Goal: Task Accomplishment & Management: Manage account settings

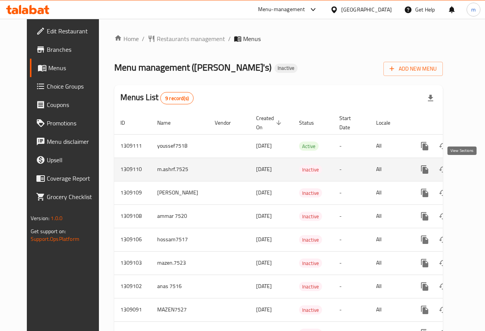
click at [476, 168] on icon "enhanced table" at bounding box center [480, 169] width 9 height 9
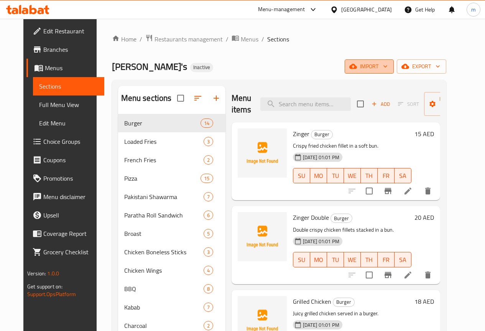
click at [389, 66] on icon "button" at bounding box center [386, 67] width 8 height 8
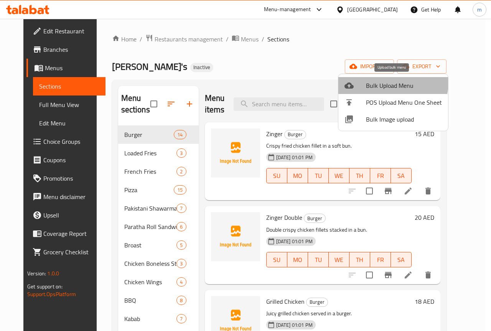
click at [391, 82] on span "Bulk Upload Menu" at bounding box center [404, 85] width 76 height 9
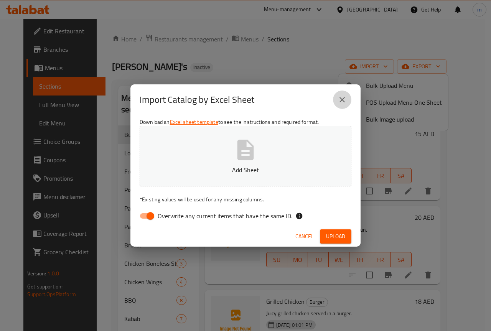
click at [340, 100] on icon "close" at bounding box center [342, 99] width 9 height 9
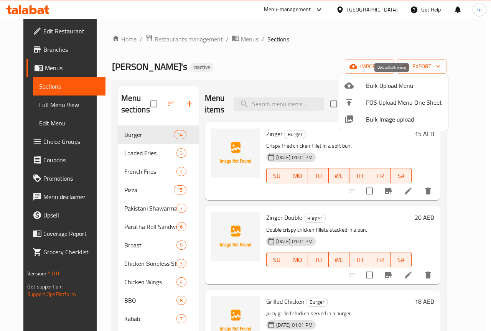
click at [380, 86] on span "Bulk Upload Menu" at bounding box center [404, 85] width 76 height 9
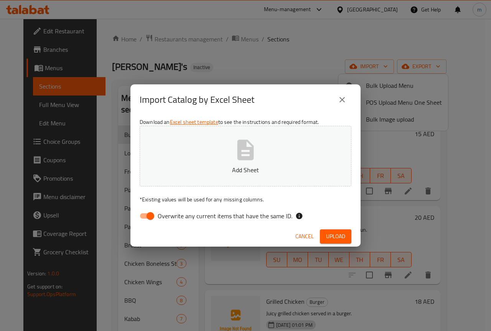
click at [157, 212] on input "Overwrite any current items that have the same ID." at bounding box center [151, 216] width 44 height 15
checkbox input "false"
click at [227, 144] on button "Add Sheet" at bounding box center [246, 156] width 212 height 61
click at [335, 237] on span "Upload" at bounding box center [335, 237] width 19 height 10
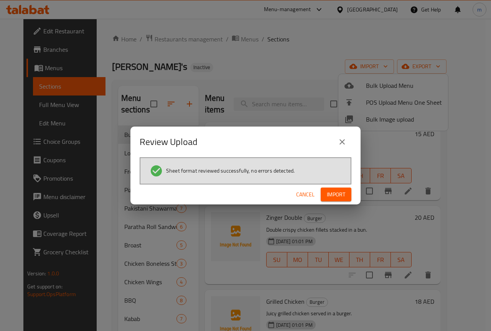
click at [333, 194] on span "Import" at bounding box center [336, 195] width 18 height 10
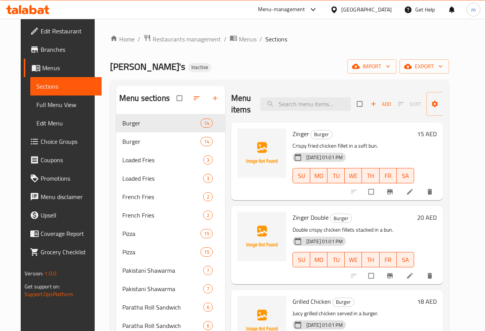
click at [56, 66] on span "Menus" at bounding box center [68, 67] width 53 height 9
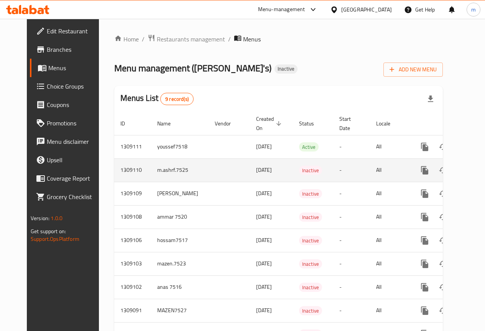
click at [476, 168] on icon "enhanced table" at bounding box center [480, 170] width 9 height 9
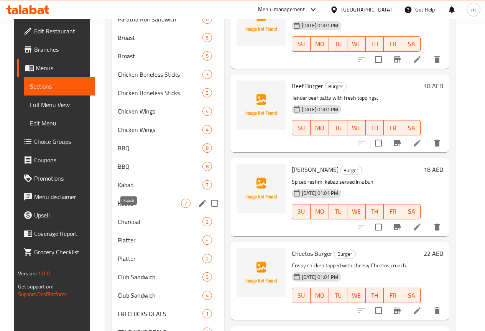
scroll to position [307, 0]
click at [137, 226] on span "Charcoal" at bounding box center [149, 221] width 63 height 9
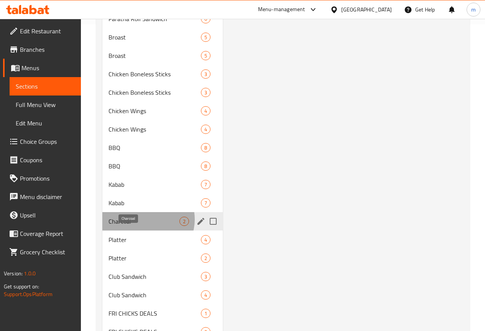
click at [147, 226] on span "Charcoal" at bounding box center [144, 221] width 71 height 9
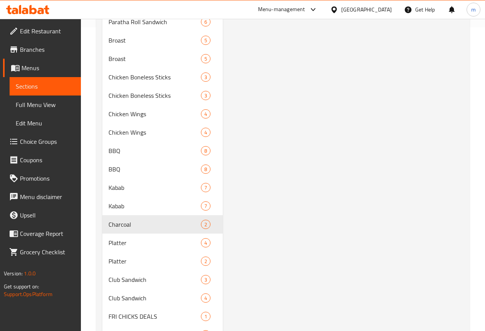
scroll to position [384, 0]
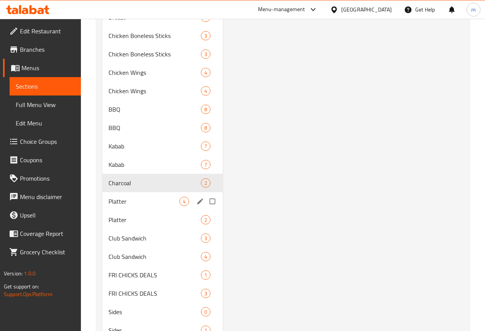
scroll to position [390, 0]
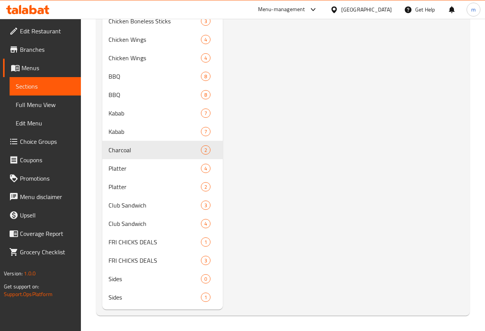
drag, startPoint x: 170, startPoint y: 151, endPoint x: 264, endPoint y: 115, distance: 100.9
click at [274, 115] on div "Menu items Add Sort Manage items Family Platter Charcoal 1pc Chicken Tikka,1 Se…" at bounding box center [343, 9] width 241 height 602
click at [22, 63] on span "Menus" at bounding box center [47, 67] width 53 height 9
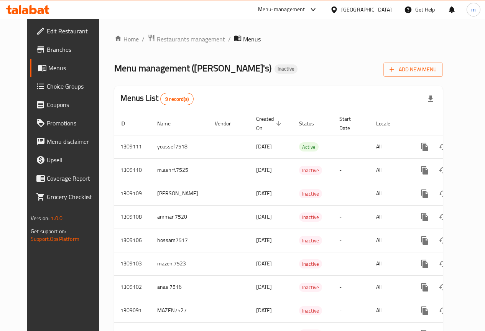
click at [47, 52] on span "Branches" at bounding box center [74, 49] width 55 height 9
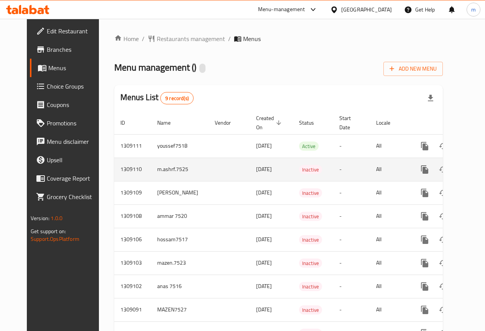
click at [209, 170] on td "enhanced table" at bounding box center [229, 169] width 41 height 23
click at [459, 167] on icon "enhanced table" at bounding box center [461, 169] width 5 height 7
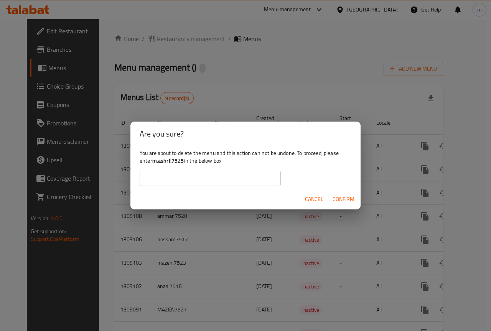
click at [206, 171] on input "text" at bounding box center [210, 178] width 141 height 15
type input "m.ashrf.7525"
click at [334, 200] on span "Confirm" at bounding box center [344, 200] width 22 height 10
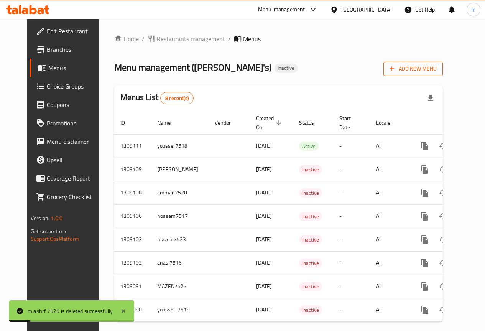
click at [437, 69] on span "Add New Menu" at bounding box center [413, 69] width 47 height 10
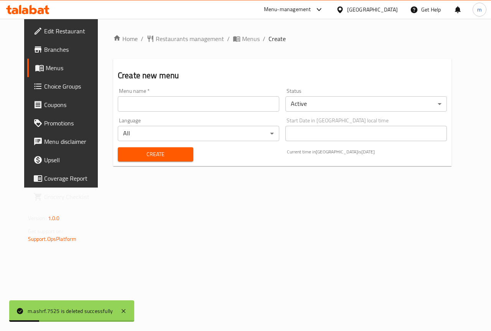
click at [220, 105] on input "text" at bounding box center [199, 103] width 162 height 15
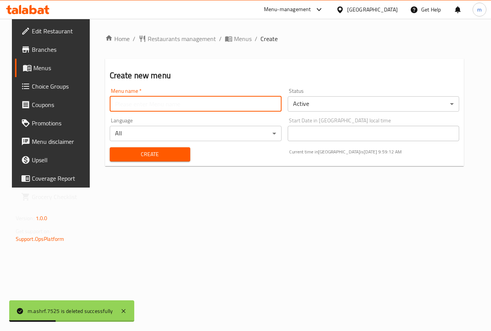
type input "m.ashrf.7525"
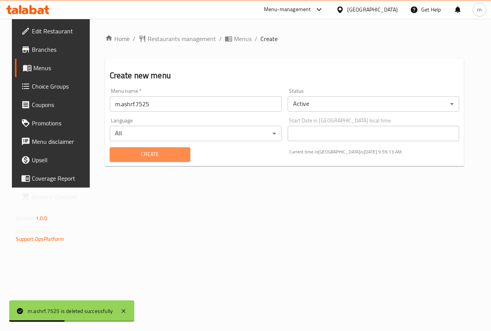
click at [159, 151] on span "Create" at bounding box center [150, 155] width 68 height 10
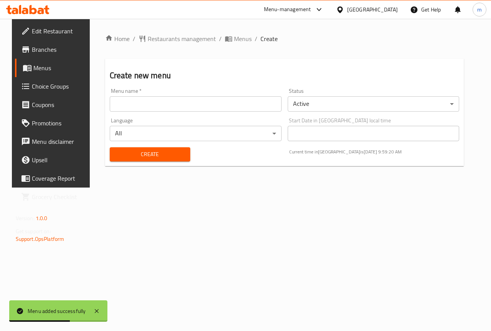
click at [33, 71] on span "Menus" at bounding box center [60, 67] width 54 height 9
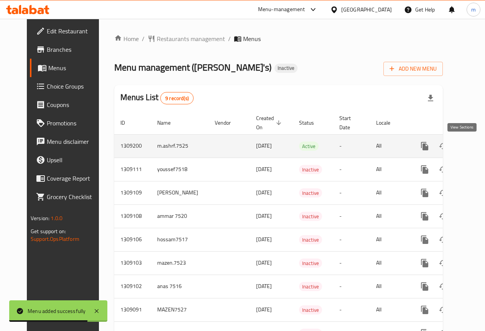
click at [476, 146] on icon "enhanced table" at bounding box center [480, 146] width 9 height 9
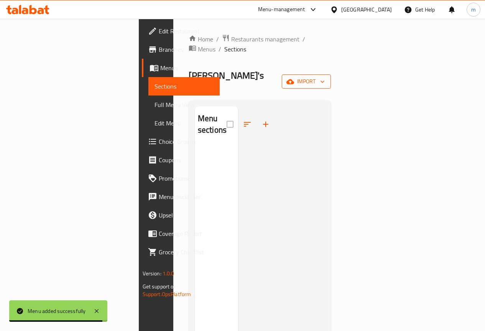
click at [325, 77] on span "import" at bounding box center [306, 82] width 37 height 10
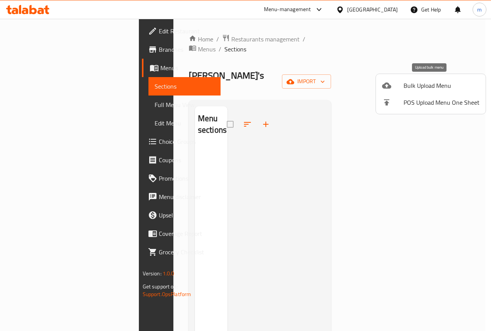
click at [399, 87] on div at bounding box center [392, 85] width 21 height 9
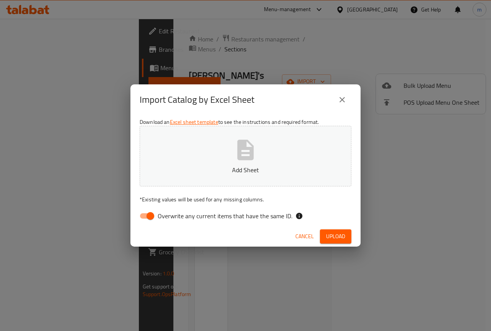
click at [243, 155] on icon "button" at bounding box center [245, 150] width 25 height 25
click at [150, 214] on input "Overwrite any current items that have the same ID." at bounding box center [151, 216] width 44 height 15
checkbox input "false"
click at [335, 239] on span "Upload" at bounding box center [335, 237] width 19 height 10
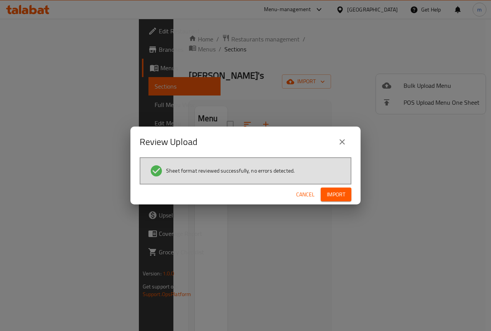
click at [329, 198] on span "Import" at bounding box center [336, 195] width 18 height 10
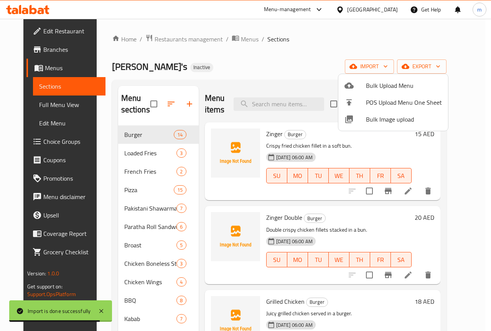
click at [489, 88] on div at bounding box center [245, 165] width 491 height 331
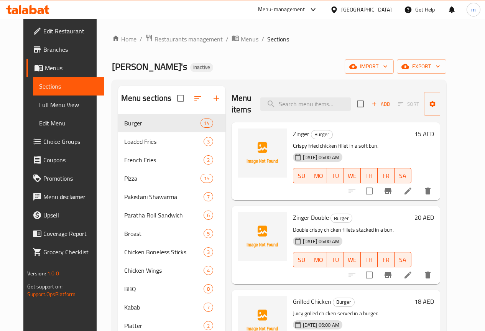
click at [246, 60] on div "Ollie's Inactive import export" at bounding box center [279, 66] width 335 height 14
click at [40, 101] on span "Full Menu View" at bounding box center [68, 104] width 59 height 9
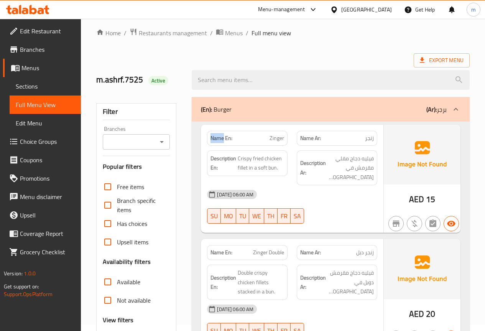
scroll to position [115, 0]
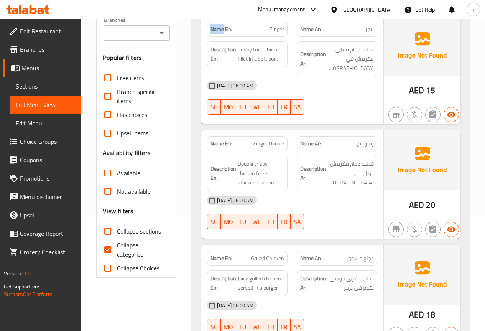
click at [110, 249] on input "Collapse categories" at bounding box center [108, 250] width 18 height 18
checkbox input "false"
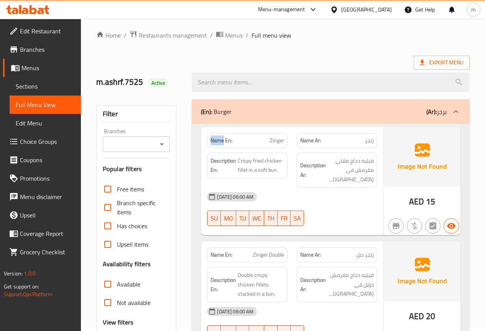
scroll to position [0, 0]
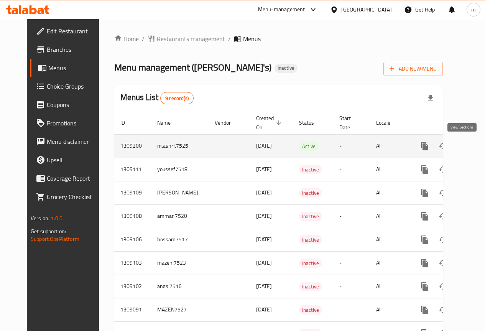
click at [476, 148] on icon "enhanced table" at bounding box center [480, 146] width 9 height 9
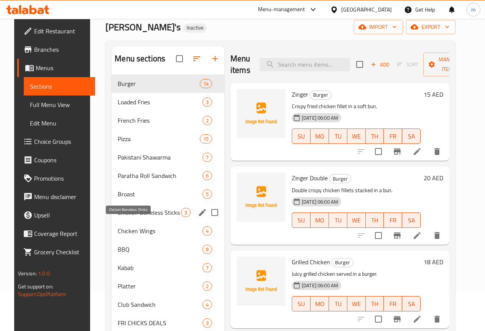
scroll to position [107, 0]
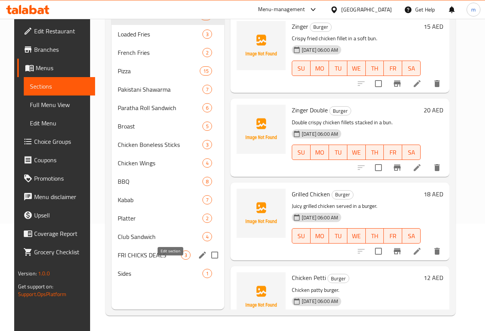
click at [198, 260] on icon "edit" at bounding box center [202, 255] width 9 height 9
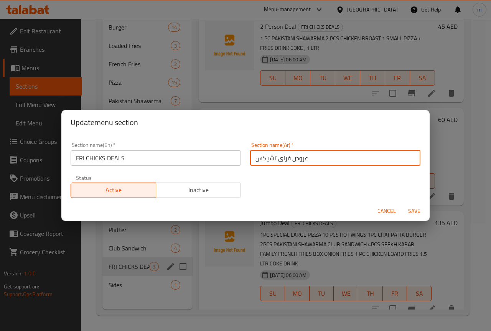
drag, startPoint x: 290, startPoint y: 158, endPoint x: 321, endPoint y: 158, distance: 30.3
click at [321, 158] on input "عروض فراي تشيكس" at bounding box center [335, 157] width 170 height 15
type input "[PERSON_NAME]"
click at [418, 213] on span "Save" at bounding box center [414, 211] width 18 height 10
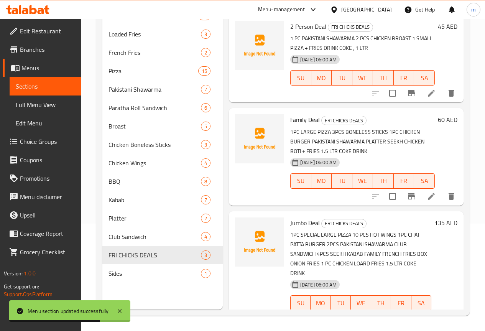
click at [186, 309] on div "Menu sections Burger 14 Loaded Fries 3 French Fries 2 Pizza 15 Pakistani Shawar…" at bounding box center [162, 144] width 120 height 331
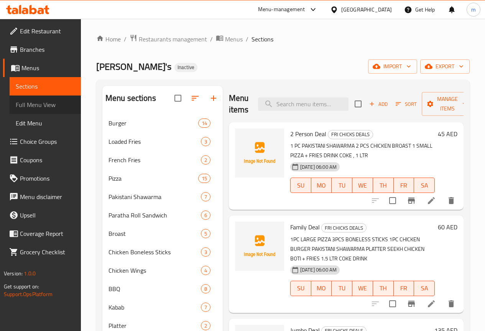
click at [47, 100] on span "Full Menu View" at bounding box center [45, 104] width 59 height 9
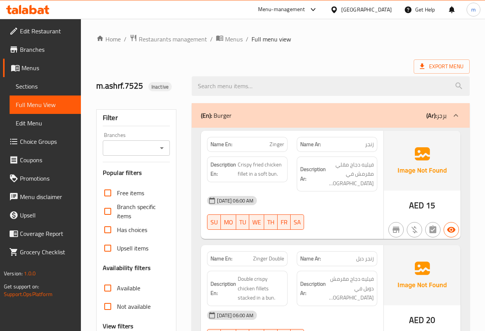
click at [57, 122] on span "Edit Menu" at bounding box center [45, 123] width 59 height 9
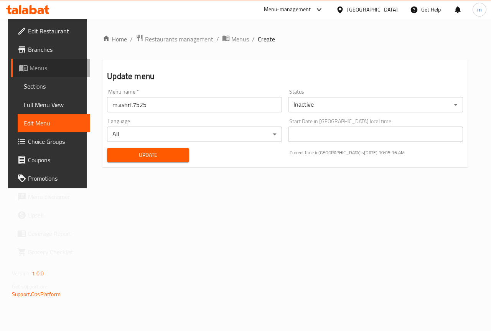
click at [38, 68] on span "Menus" at bounding box center [57, 67] width 54 height 9
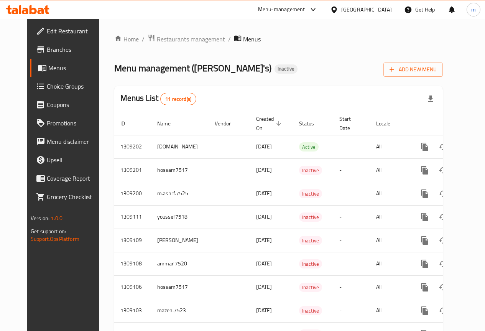
click at [47, 86] on span "Choice Groups" at bounding box center [74, 86] width 55 height 9
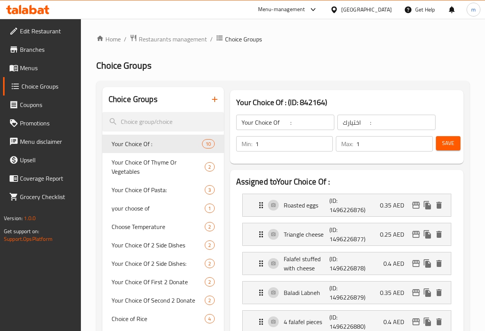
click at [39, 70] on span "Menus" at bounding box center [47, 67] width 55 height 9
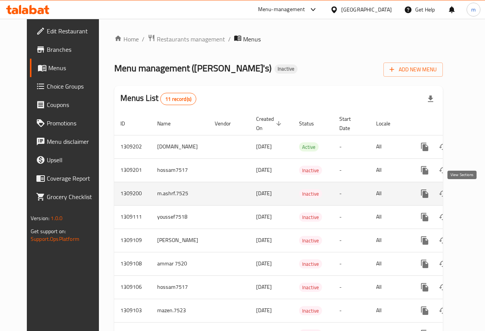
click at [476, 190] on icon "enhanced table" at bounding box center [480, 193] width 9 height 9
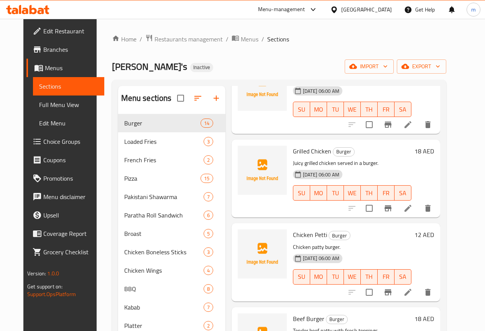
scroll to position [153, 0]
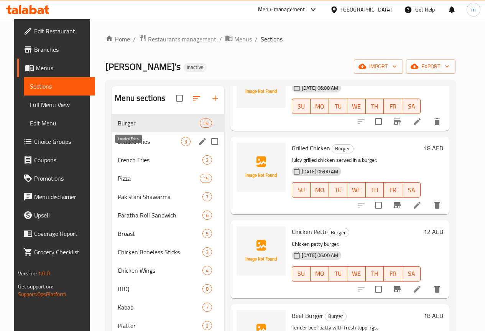
click at [119, 146] on span "Loaded Fries" at bounding box center [149, 141] width 63 height 9
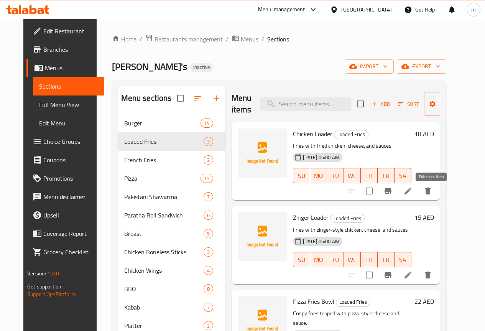
click at [412, 193] on icon at bounding box center [408, 191] width 7 height 7
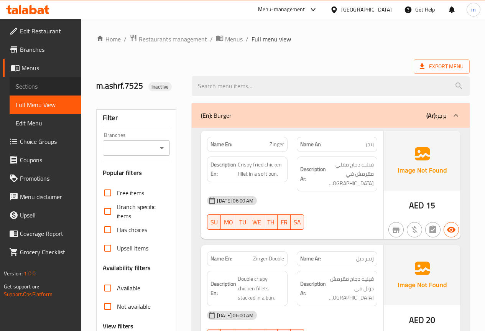
click at [45, 86] on span "Sections" at bounding box center [45, 86] width 59 height 9
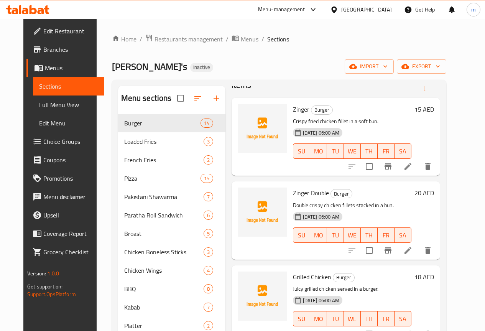
scroll to position [38, 0]
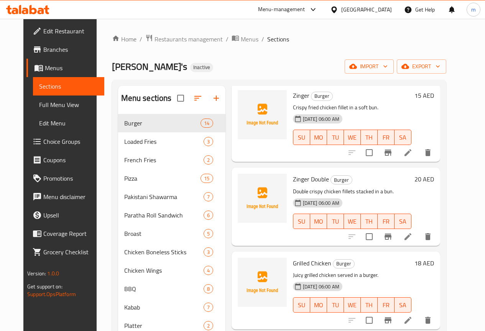
click at [313, 59] on div "Home / Restaurants management / Menus / Sections Ollie's Inactive import export…" at bounding box center [279, 228] width 335 height 389
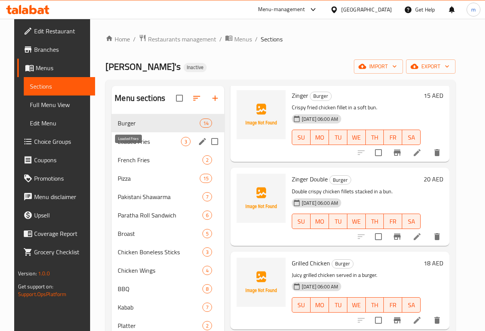
click at [137, 146] on span "Loaded Fries" at bounding box center [149, 141] width 63 height 9
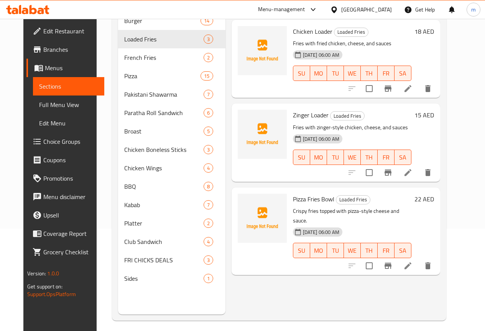
scroll to position [107, 0]
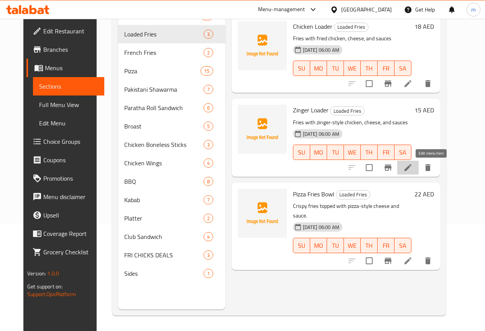
click at [412, 169] on icon at bounding box center [408, 167] width 7 height 7
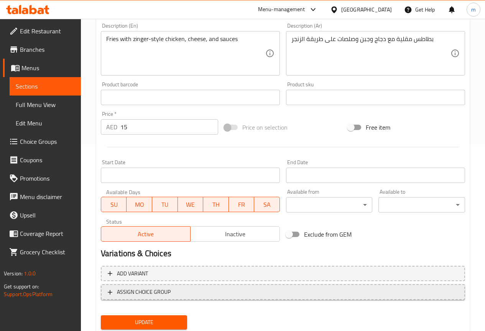
scroll to position [211, 0]
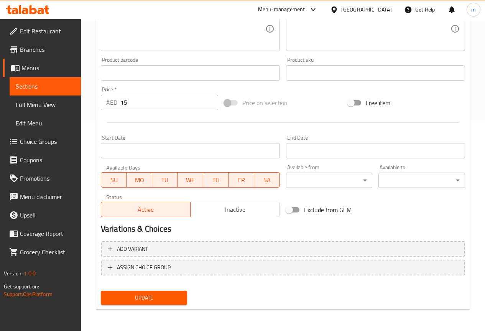
click at [159, 300] on span "Update" at bounding box center [144, 298] width 74 height 10
